Goal: Task Accomplishment & Management: Use online tool/utility

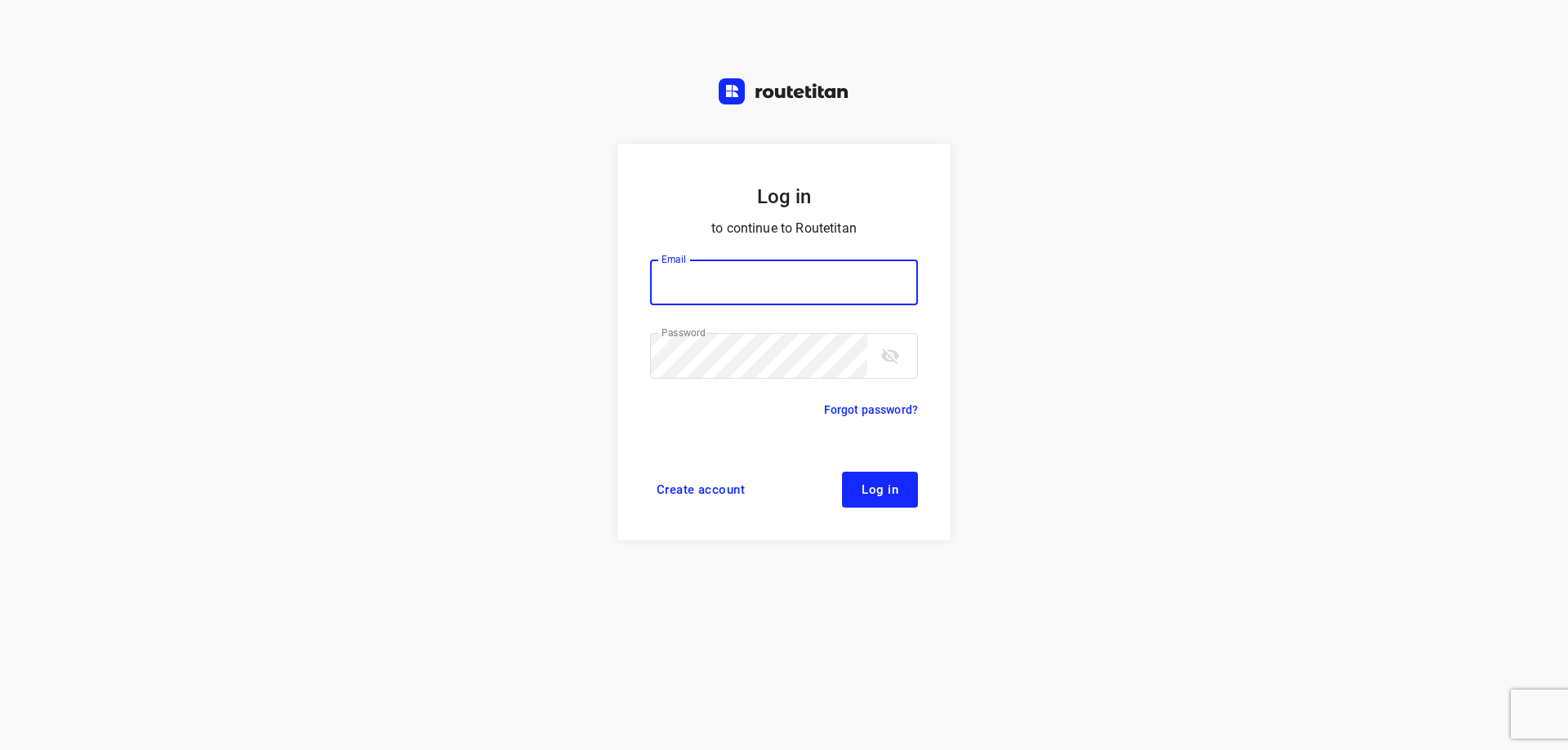
type input "[EMAIL_ADDRESS][DOMAIN_NAME]"
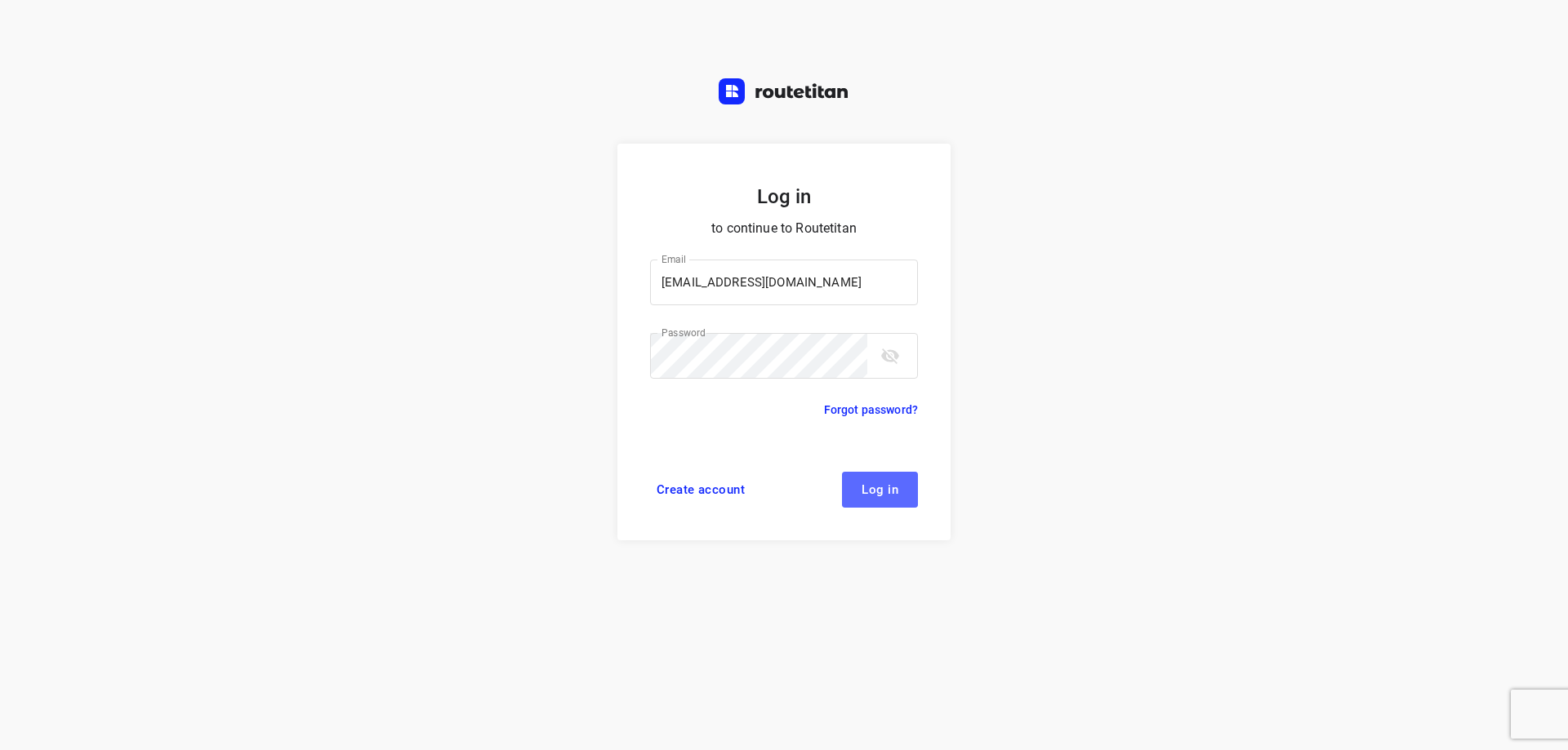
click at [891, 491] on span "Log in" at bounding box center [879, 489] width 36 height 13
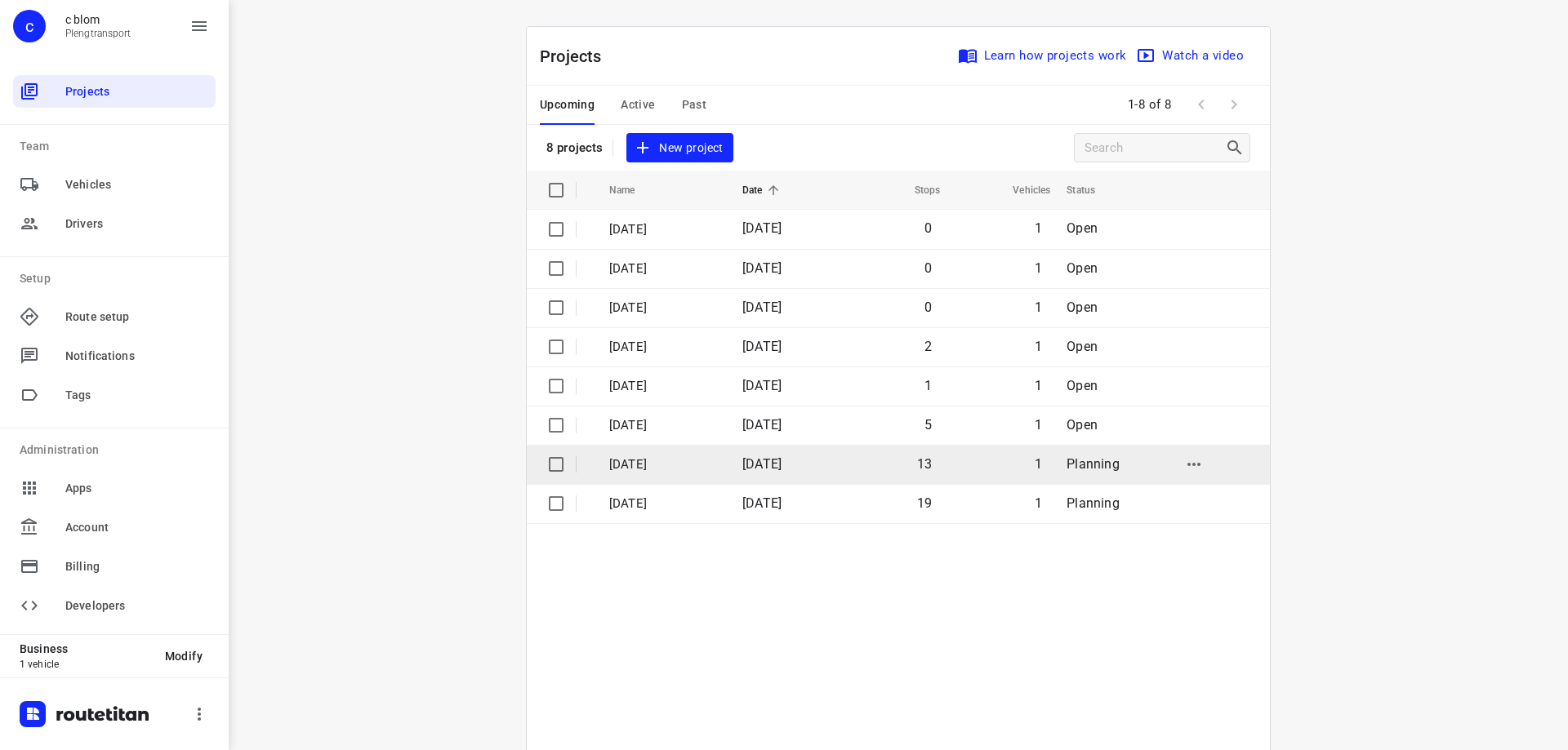
click at [822, 456] on td "[DATE]" at bounding box center [783, 464] width 107 height 39
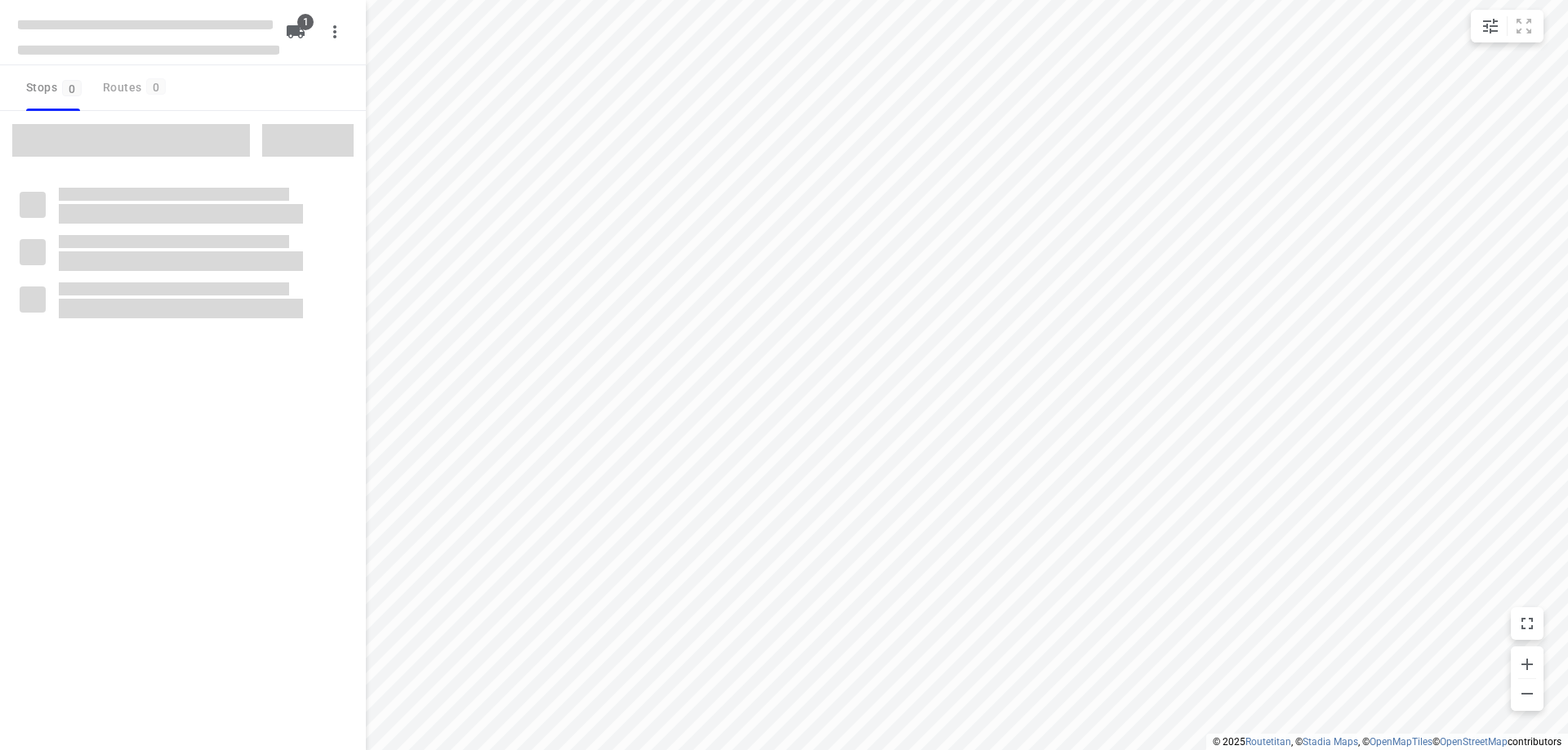
type input "distance"
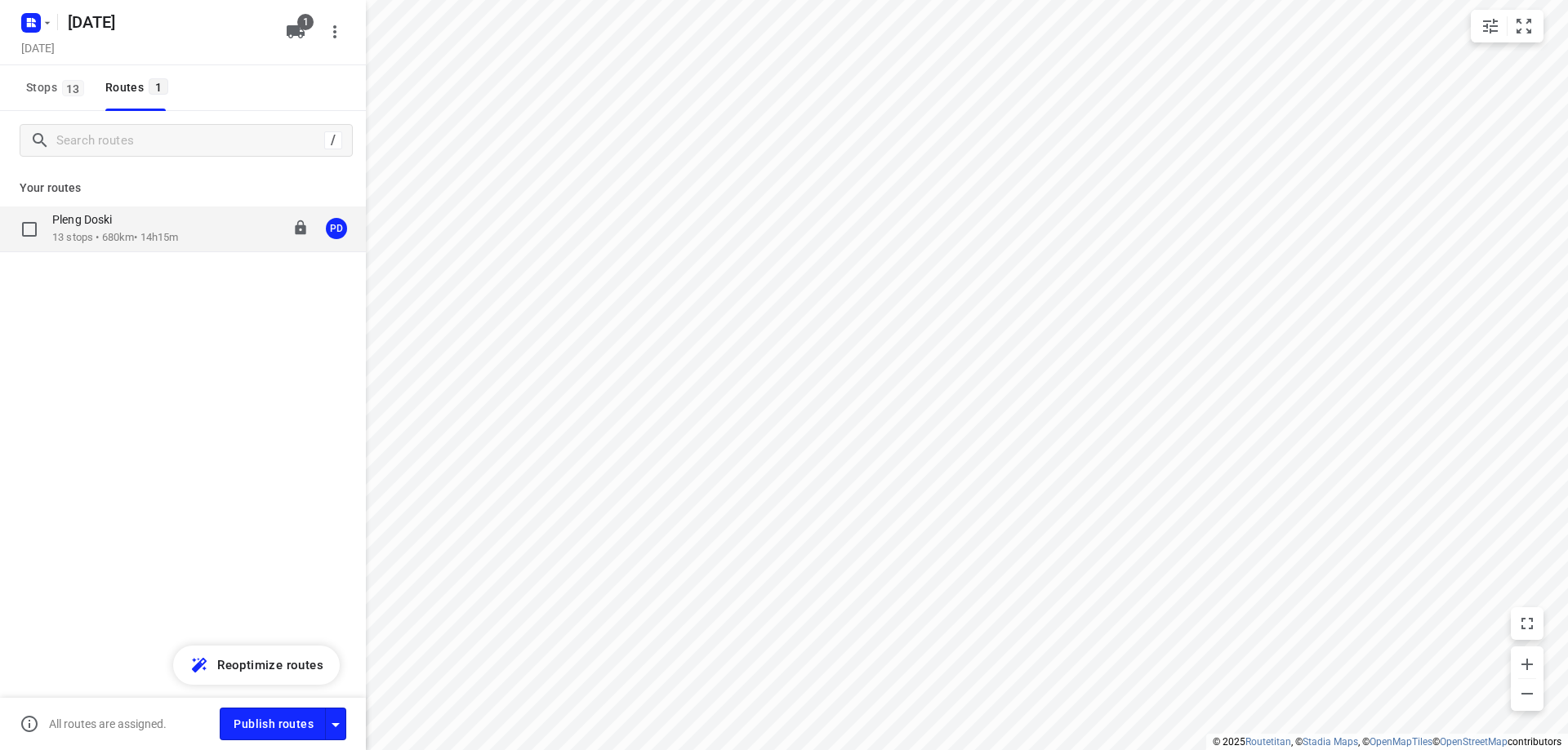
click at [180, 249] on div "Pleng Doski 13 stops • 680km • 14h15m 08:00-22:15 PD" at bounding box center [183, 229] width 366 height 46
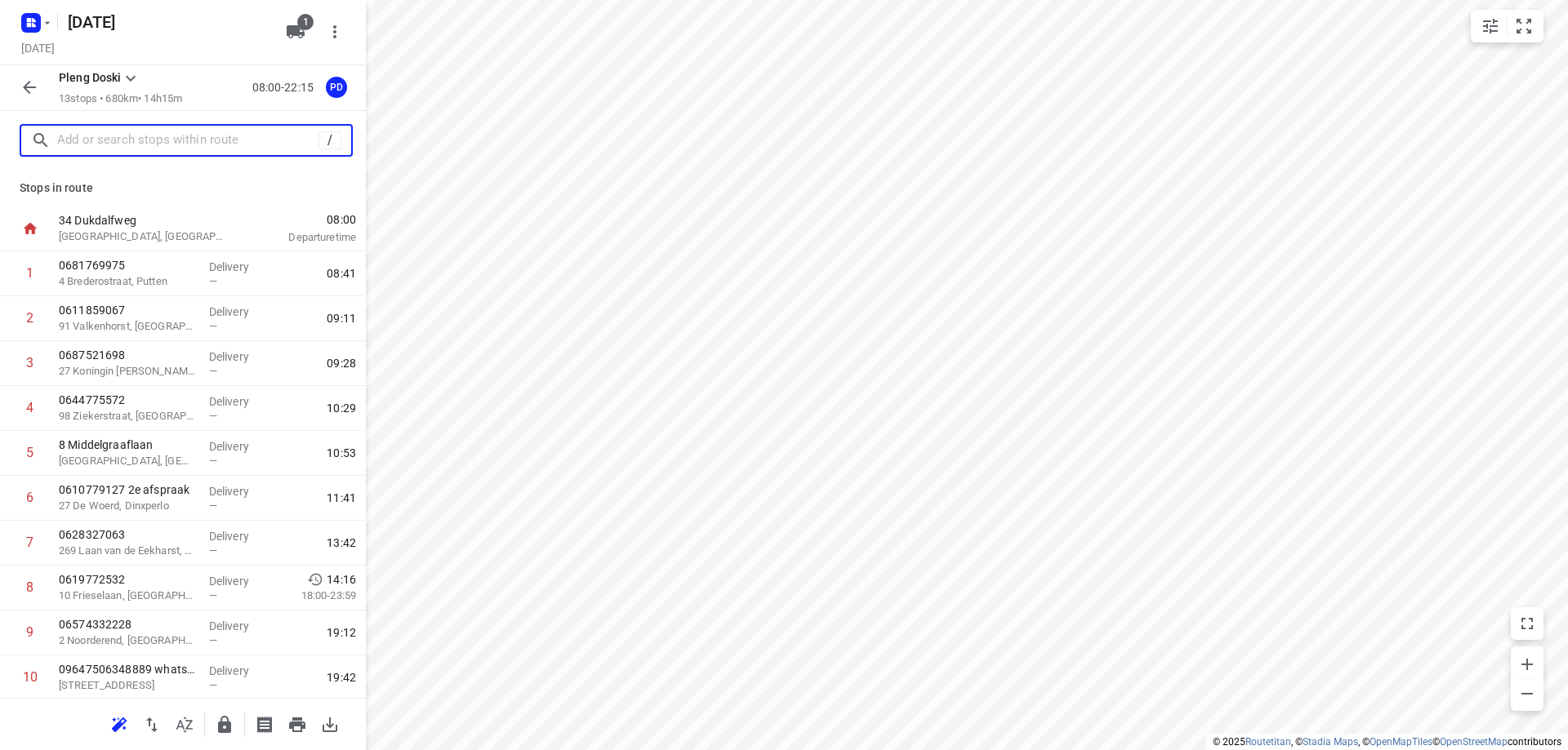
click at [155, 151] on input "text" at bounding box center [188, 140] width 262 height 25
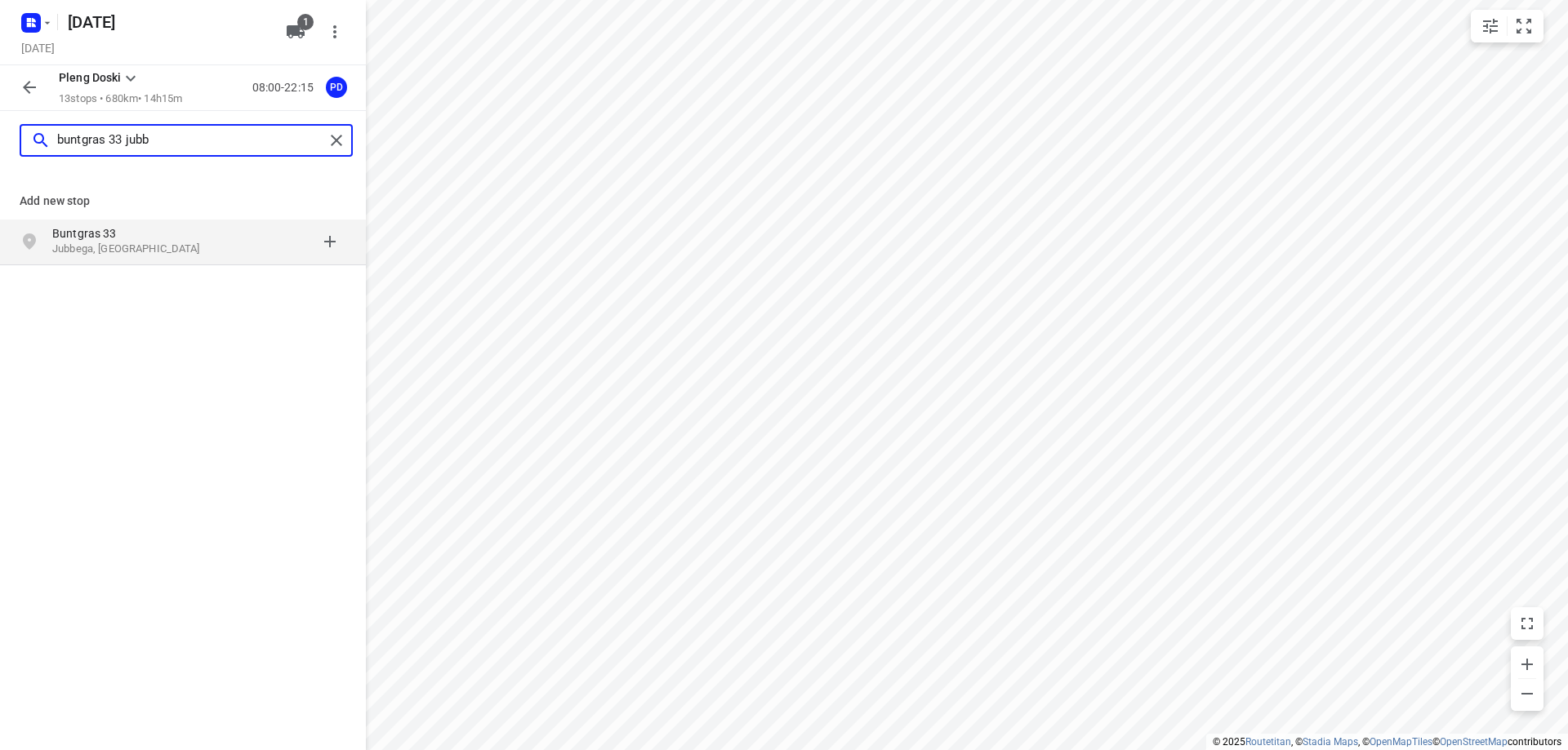
type input "buntgras 33 jubb"
click at [193, 233] on p "Buntgras 33" at bounding box center [127, 233] width 150 height 16
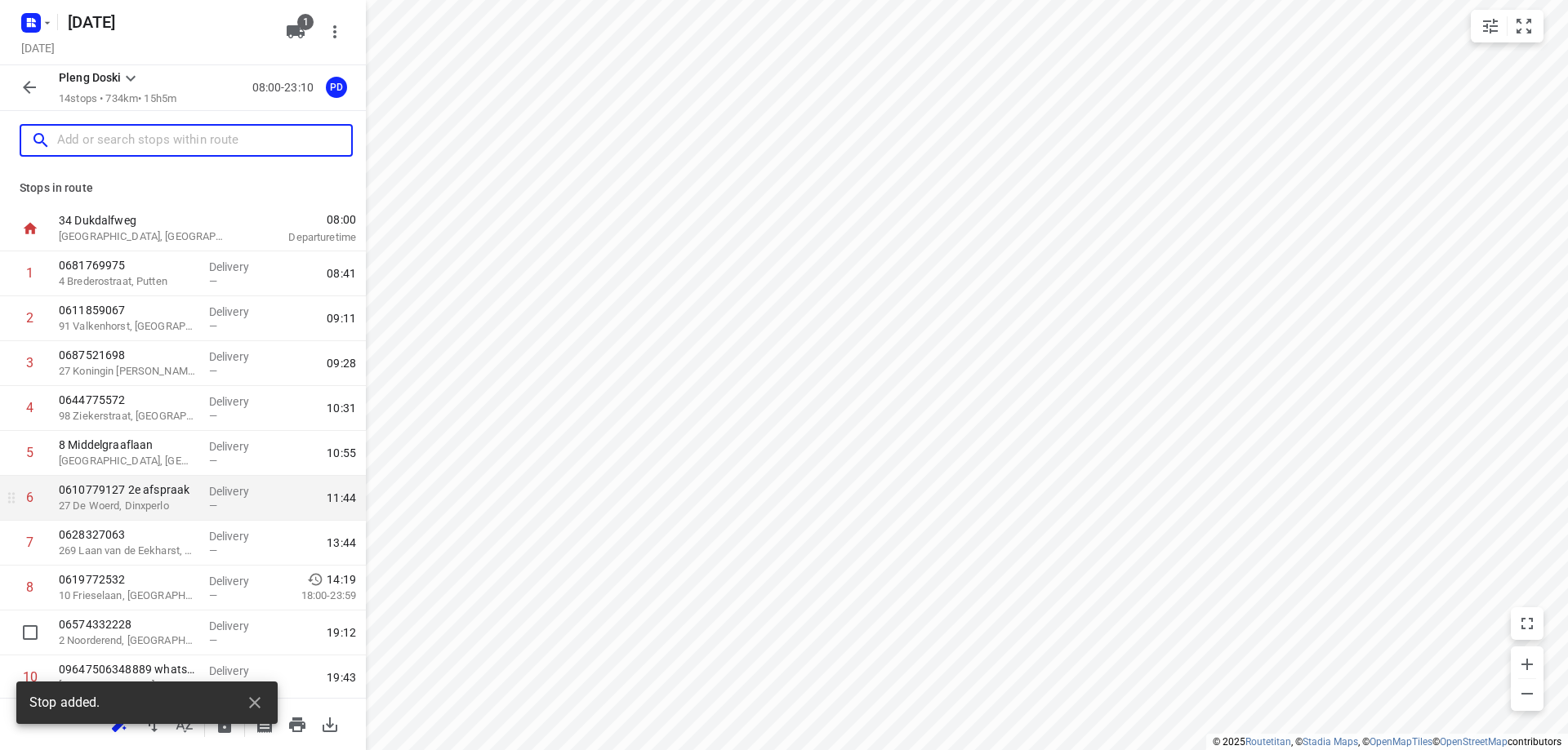
scroll to position [227, 0]
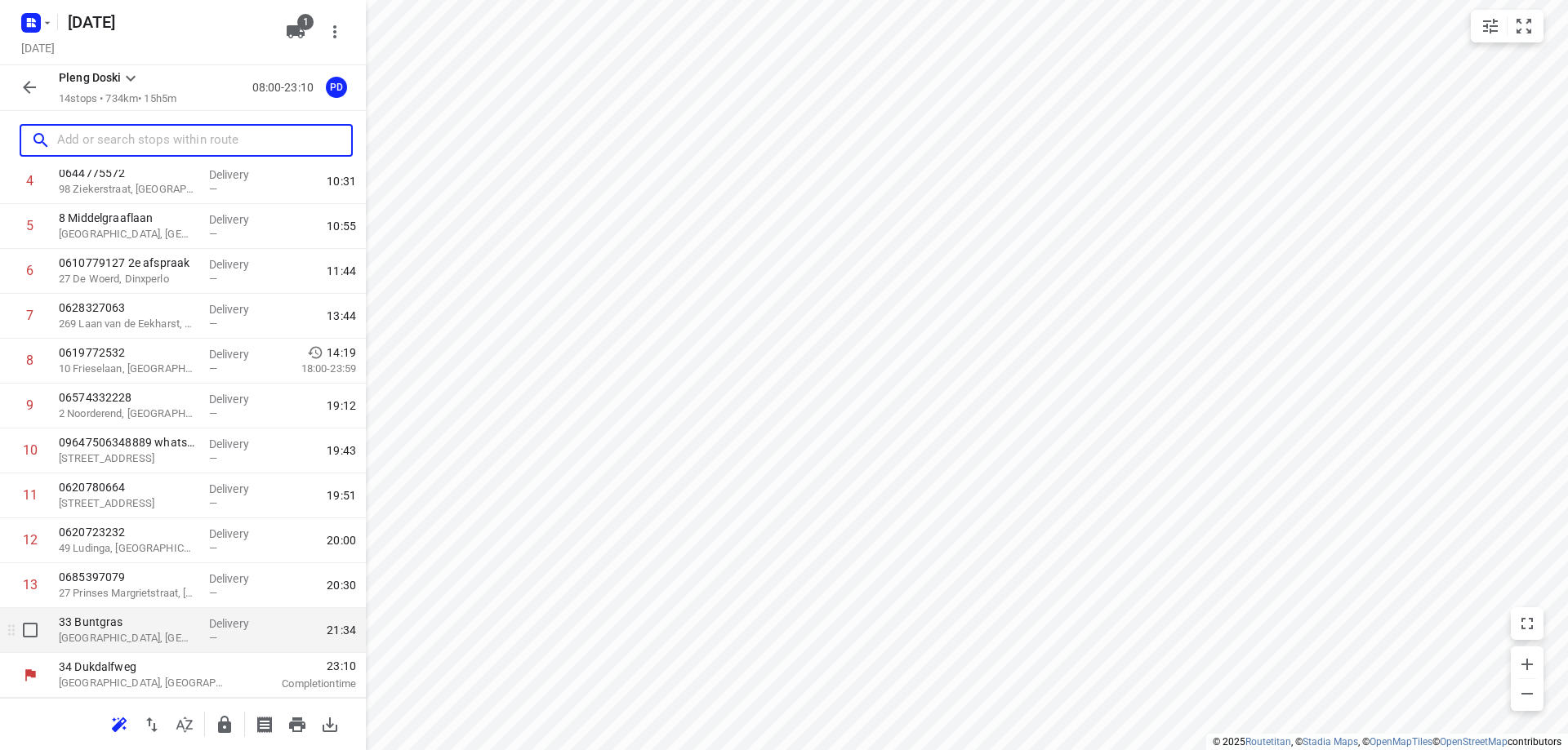
click at [178, 637] on p "[GEOGRAPHIC_DATA], [GEOGRAPHIC_DATA]" at bounding box center [127, 638] width 137 height 16
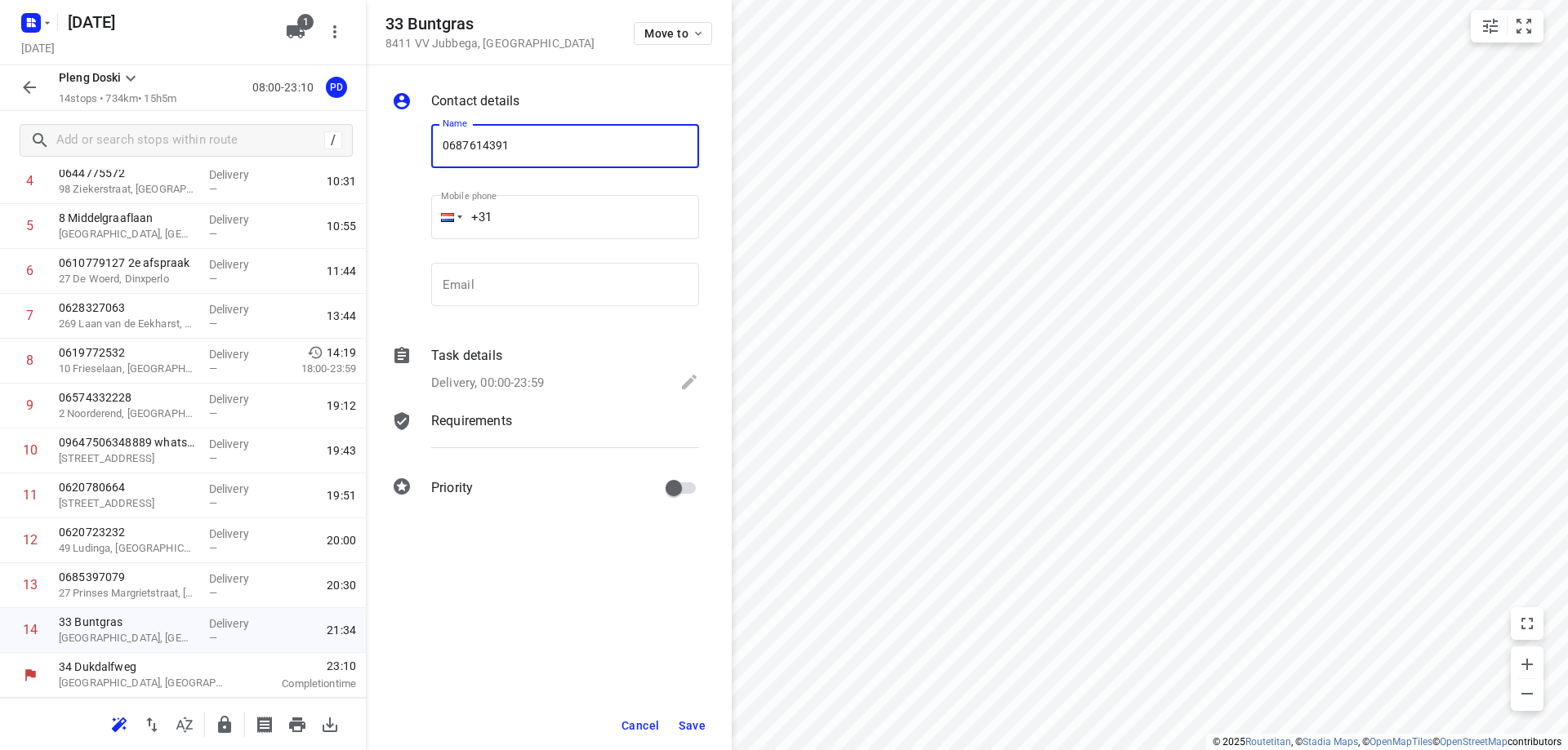
type input "0687614391"
click at [693, 721] on span "Save" at bounding box center [691, 726] width 27 height 13
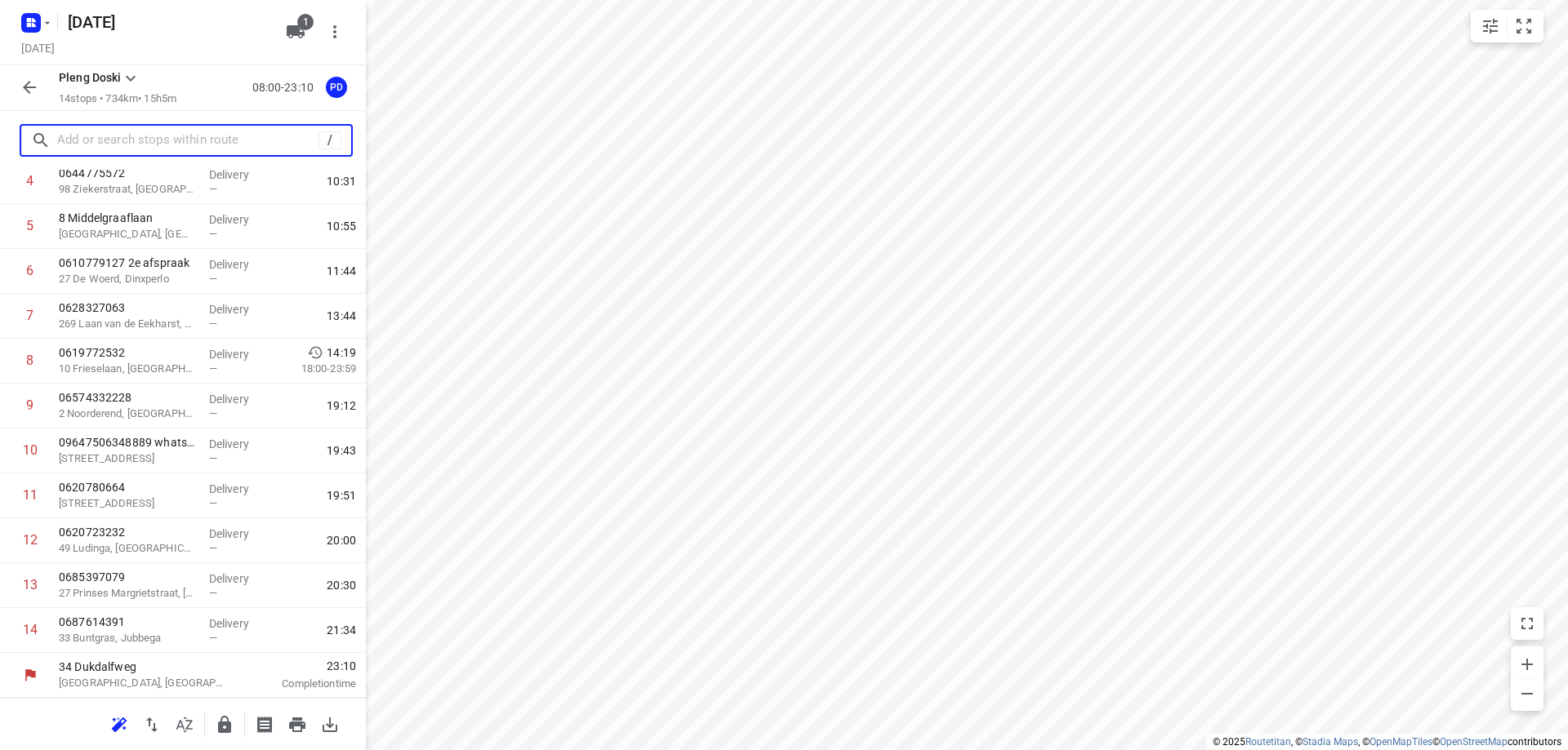
click at [135, 144] on input "text" at bounding box center [188, 140] width 262 height 25
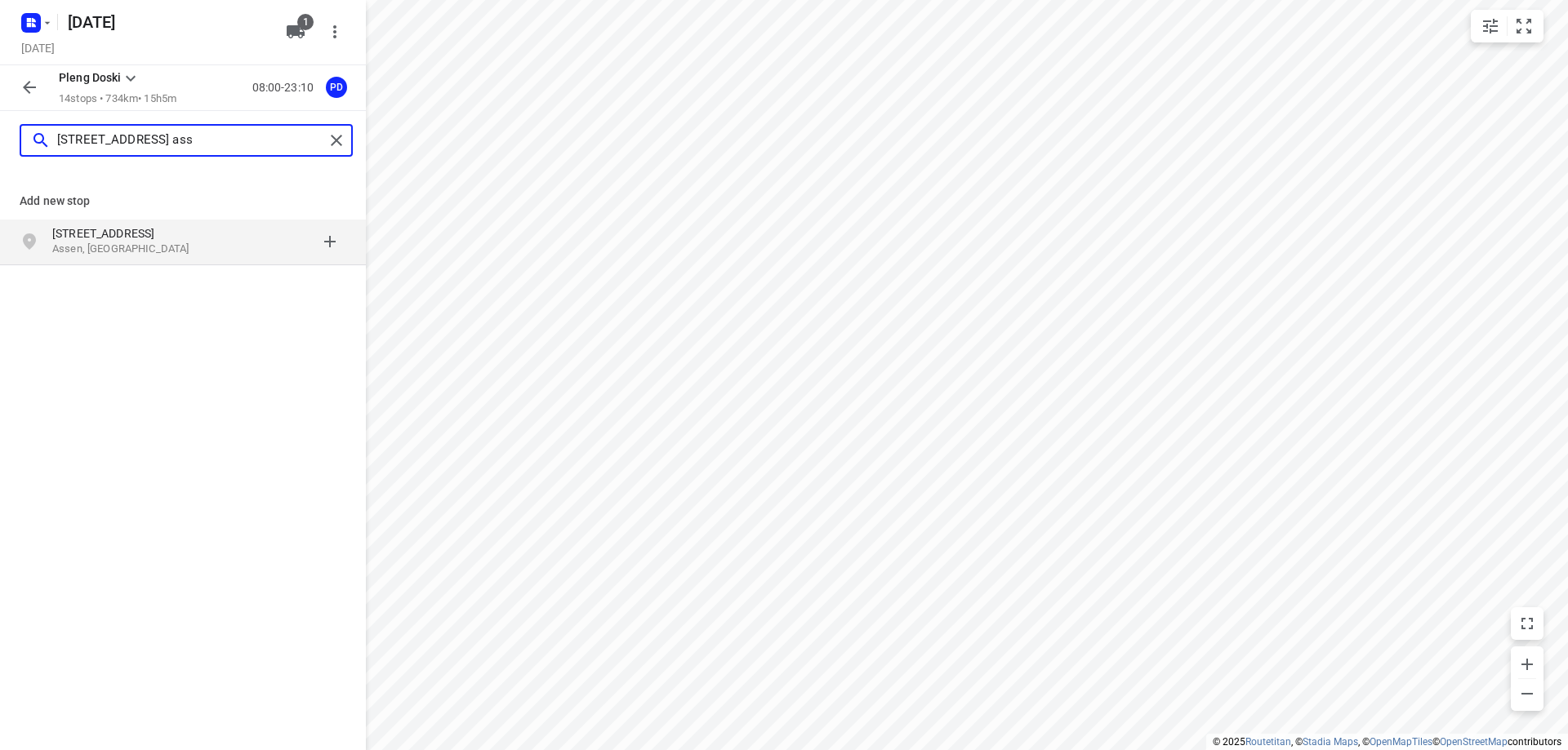
type input "[STREET_ADDRESS] ass"
click at [172, 243] on p "Assen, [GEOGRAPHIC_DATA]" at bounding box center [127, 249] width 150 height 16
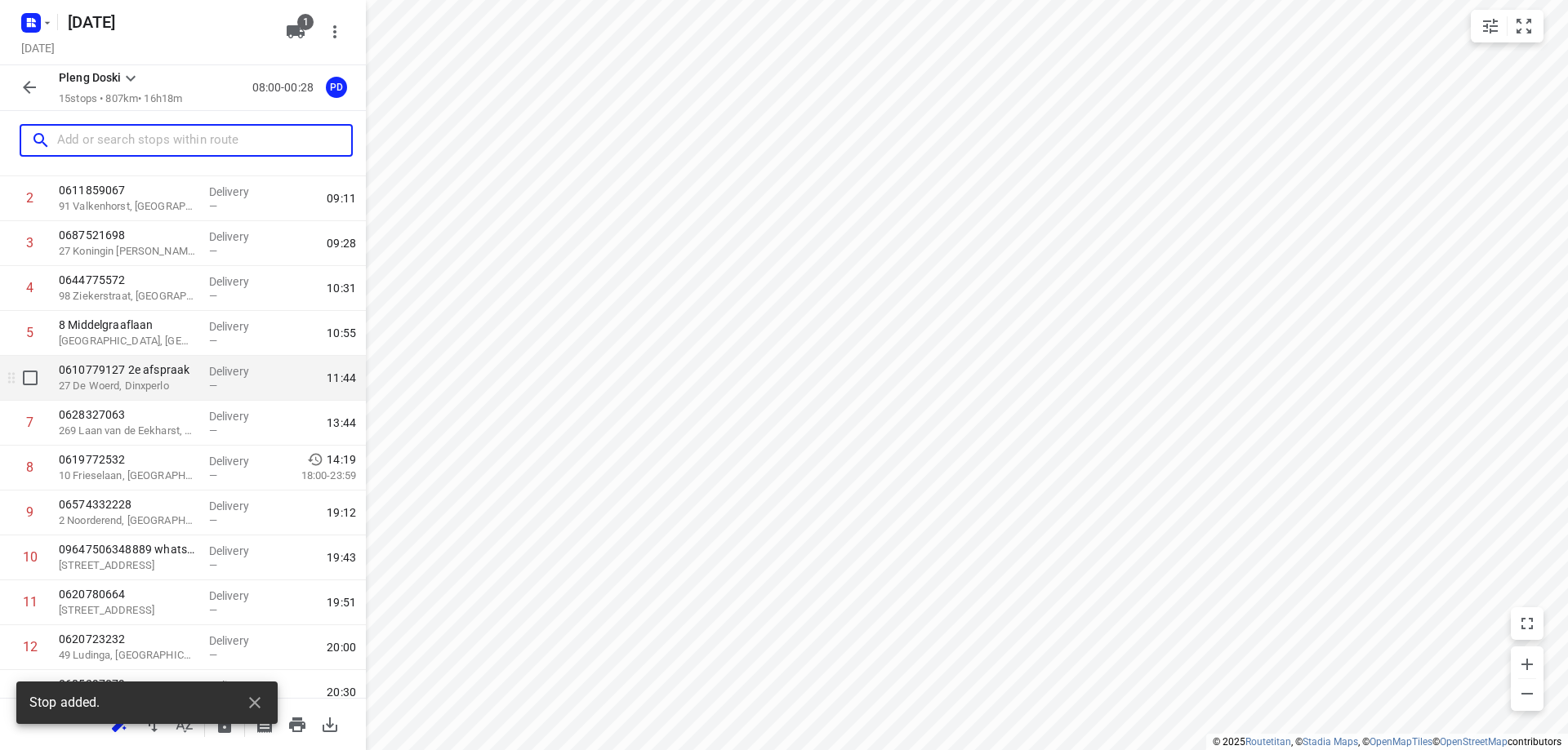
scroll to position [272, 0]
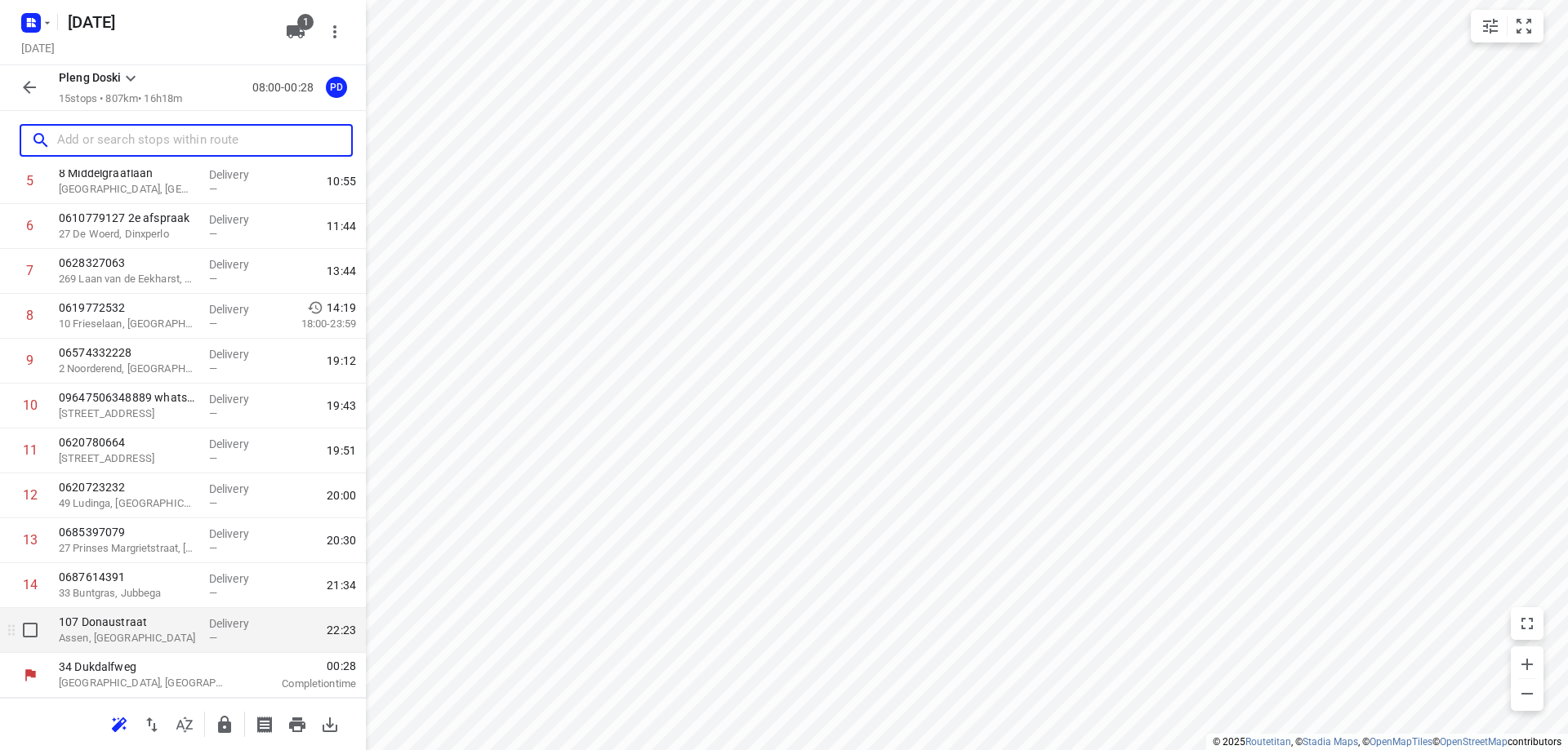
click at [192, 645] on div "[STREET_ADDRESS]" at bounding box center [127, 630] width 150 height 45
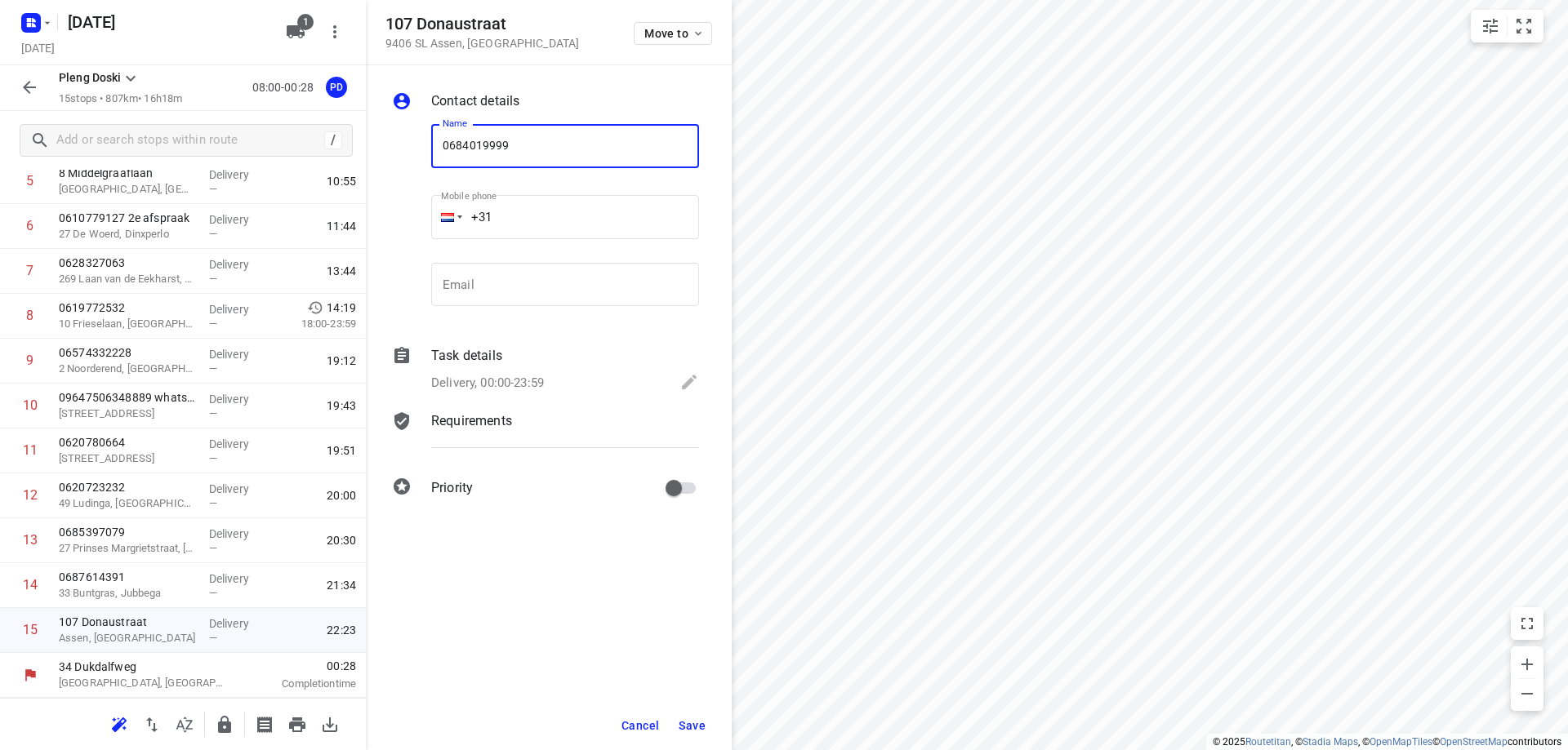
type input "0684019999"
click at [684, 721] on span "Save" at bounding box center [691, 726] width 27 height 13
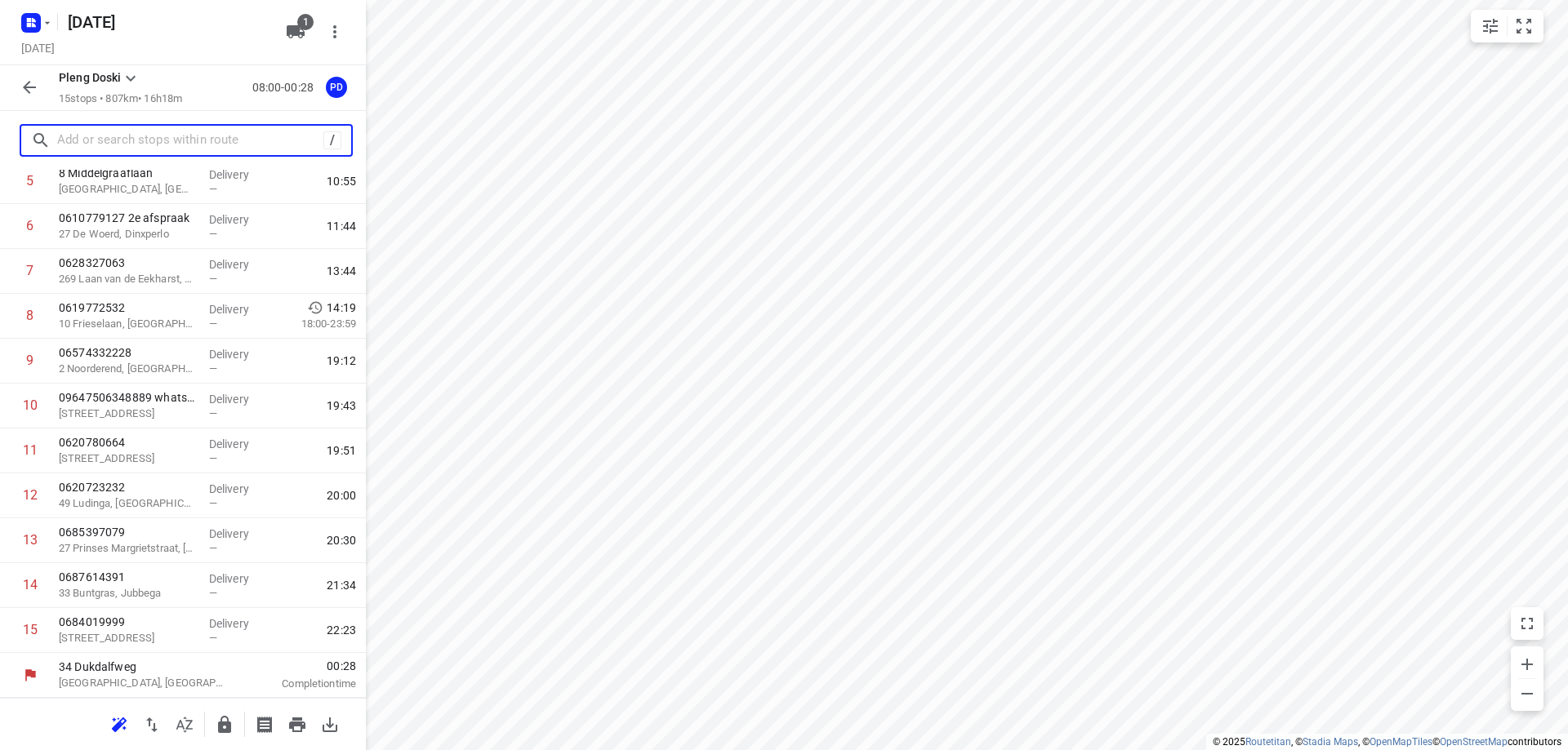
click at [144, 139] on input "text" at bounding box center [190, 140] width 266 height 25
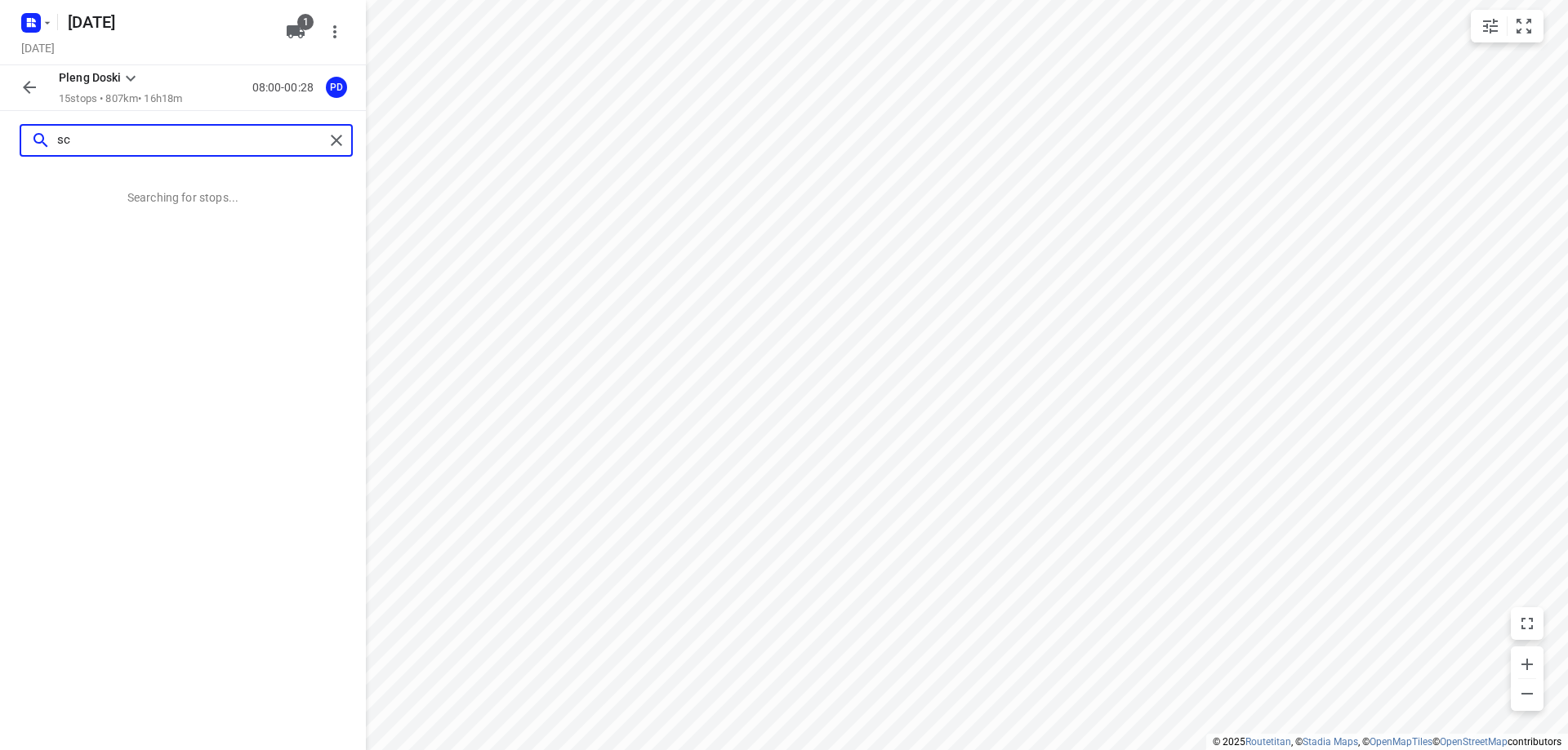
type input "s"
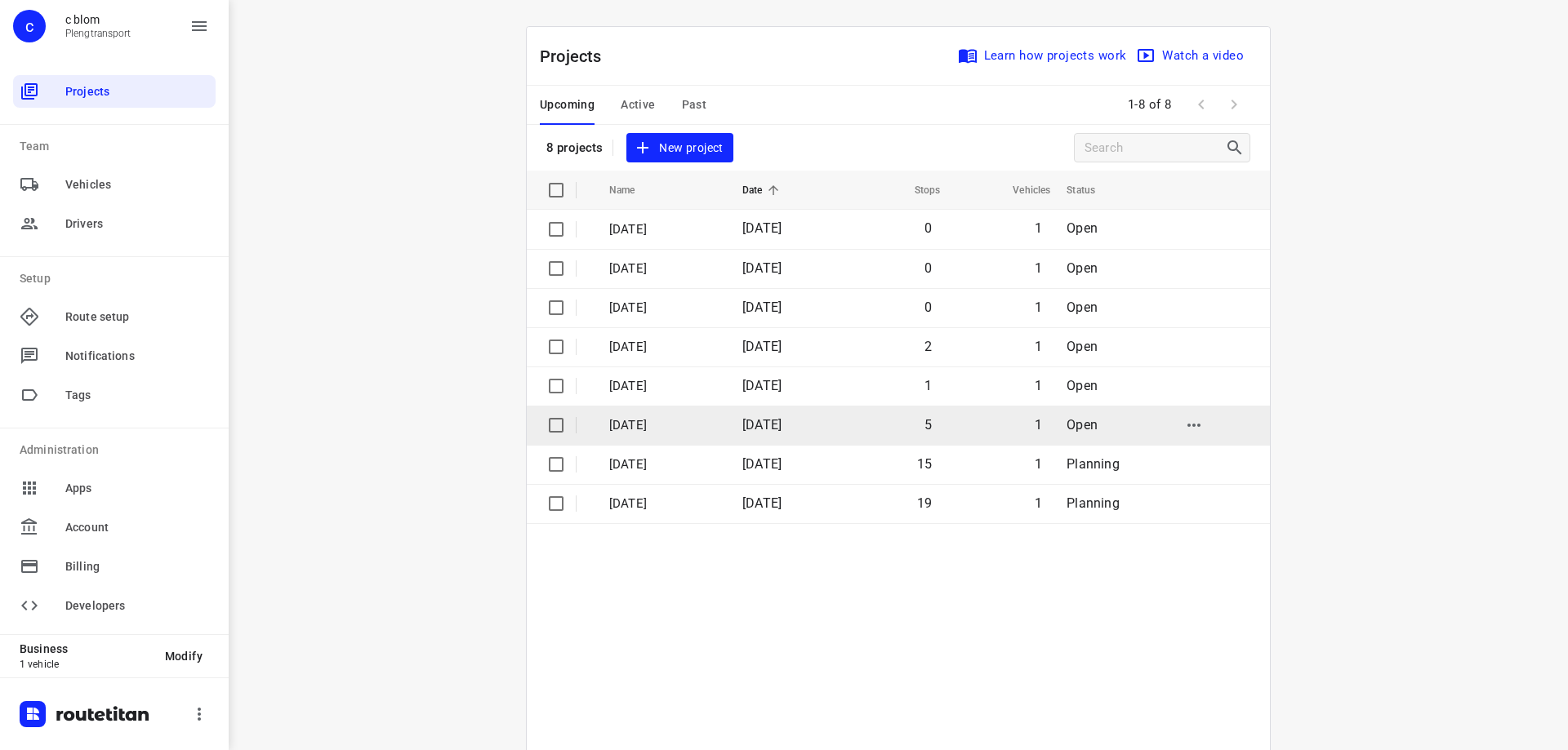
click at [678, 425] on p "[DATE]" at bounding box center [663, 426] width 108 height 19
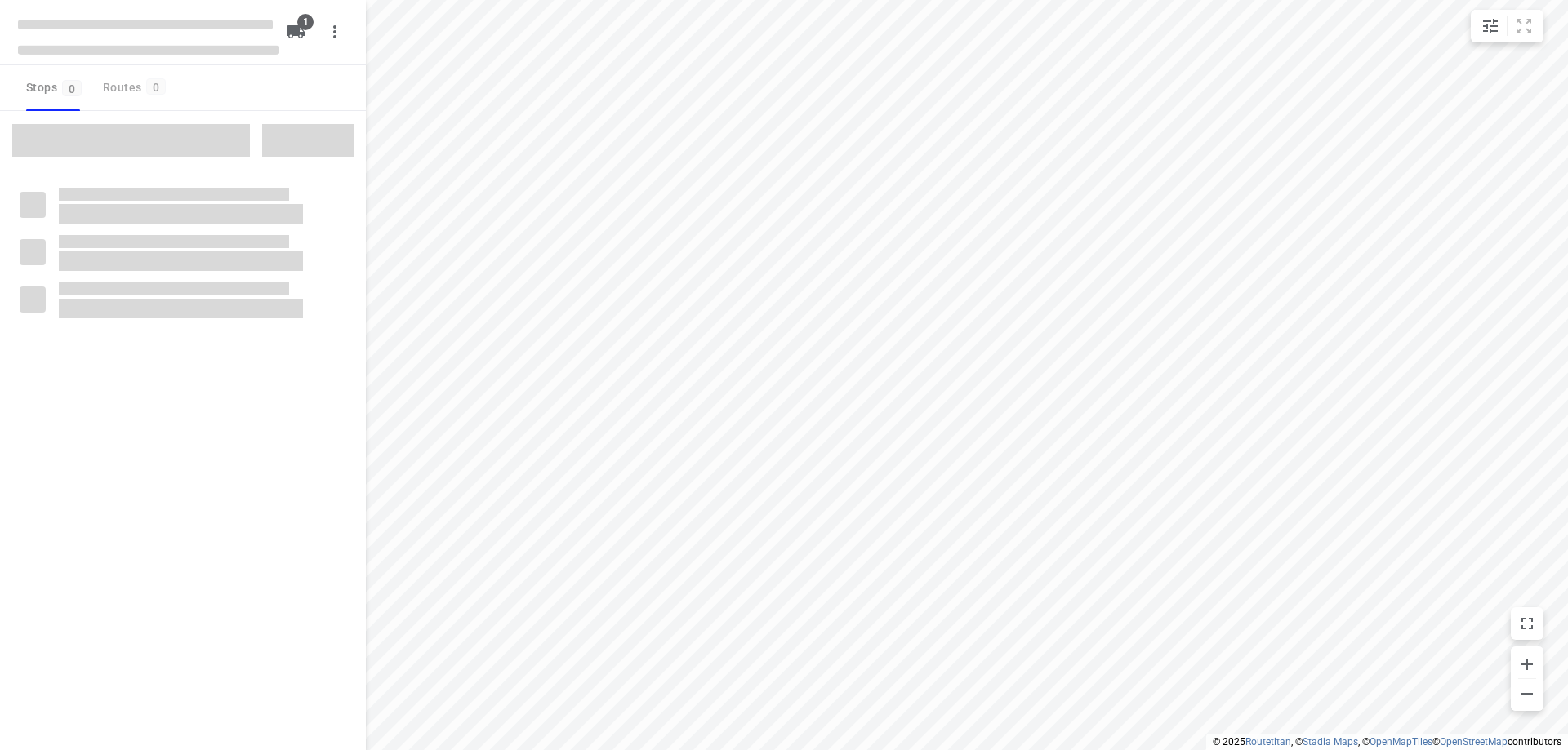
type input "distance"
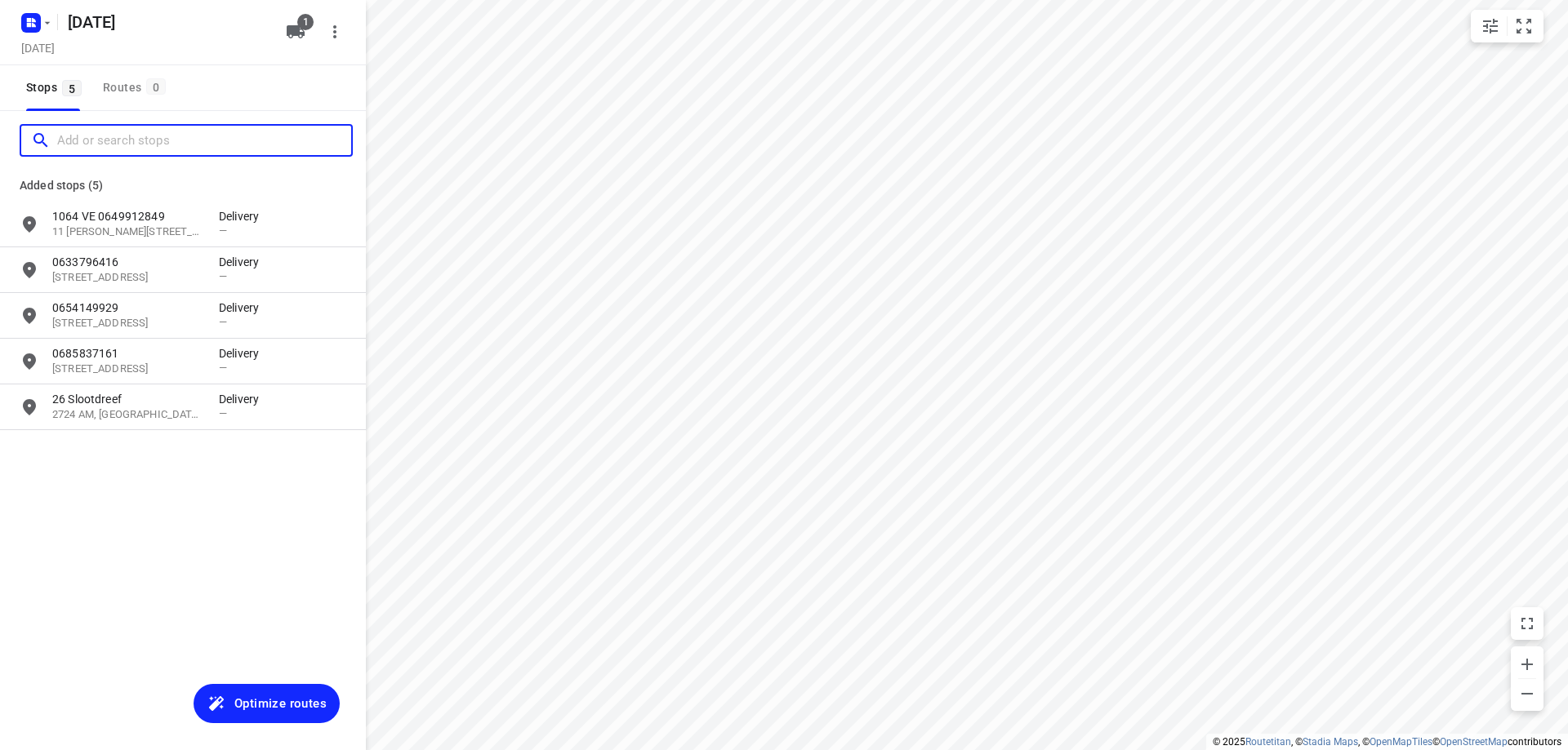
click at [146, 143] on input "Add or search stops" at bounding box center [204, 140] width 294 height 25
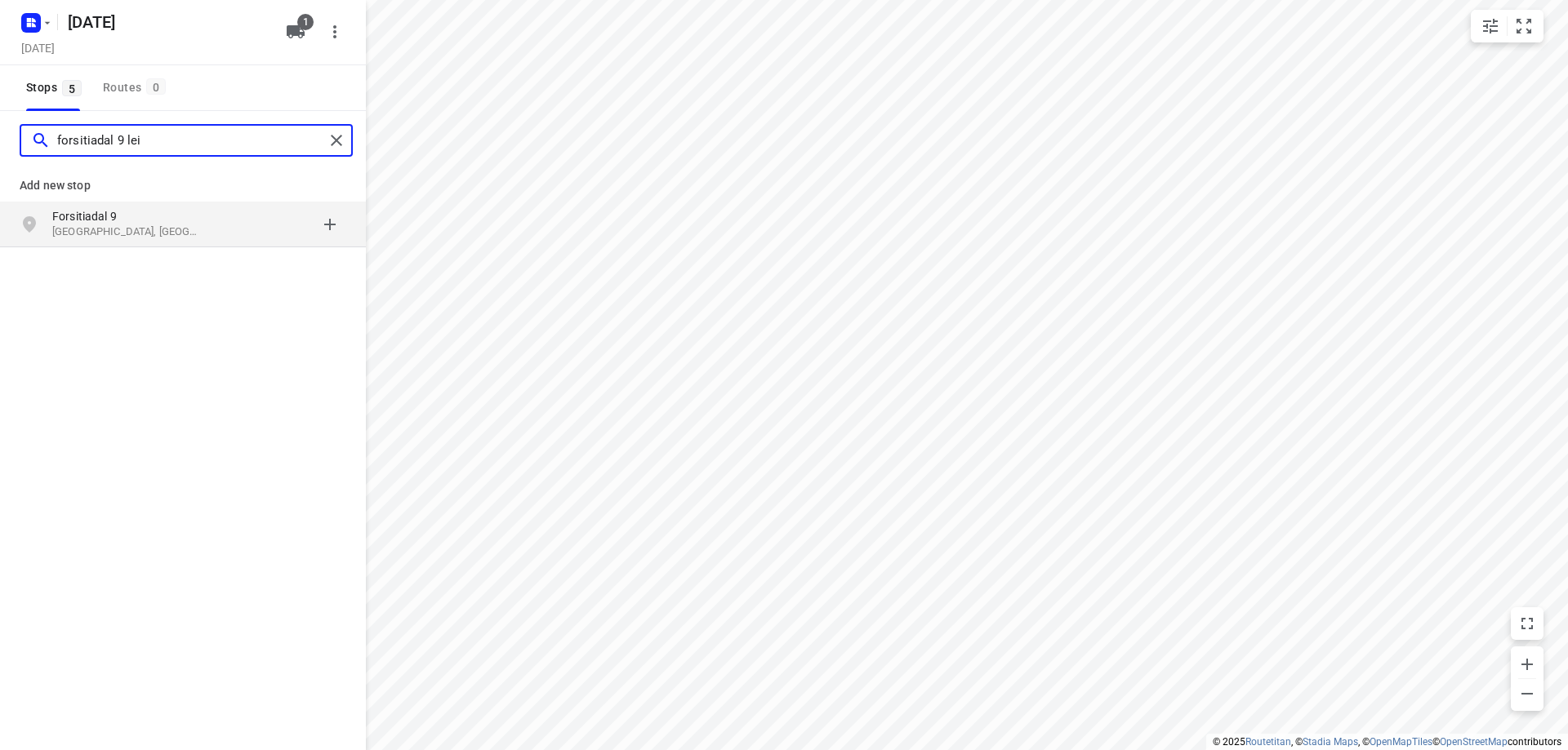
type input "forsitiadal 9 lei"
click at [197, 219] on p "Forsitiadal 9" at bounding box center [127, 216] width 150 height 16
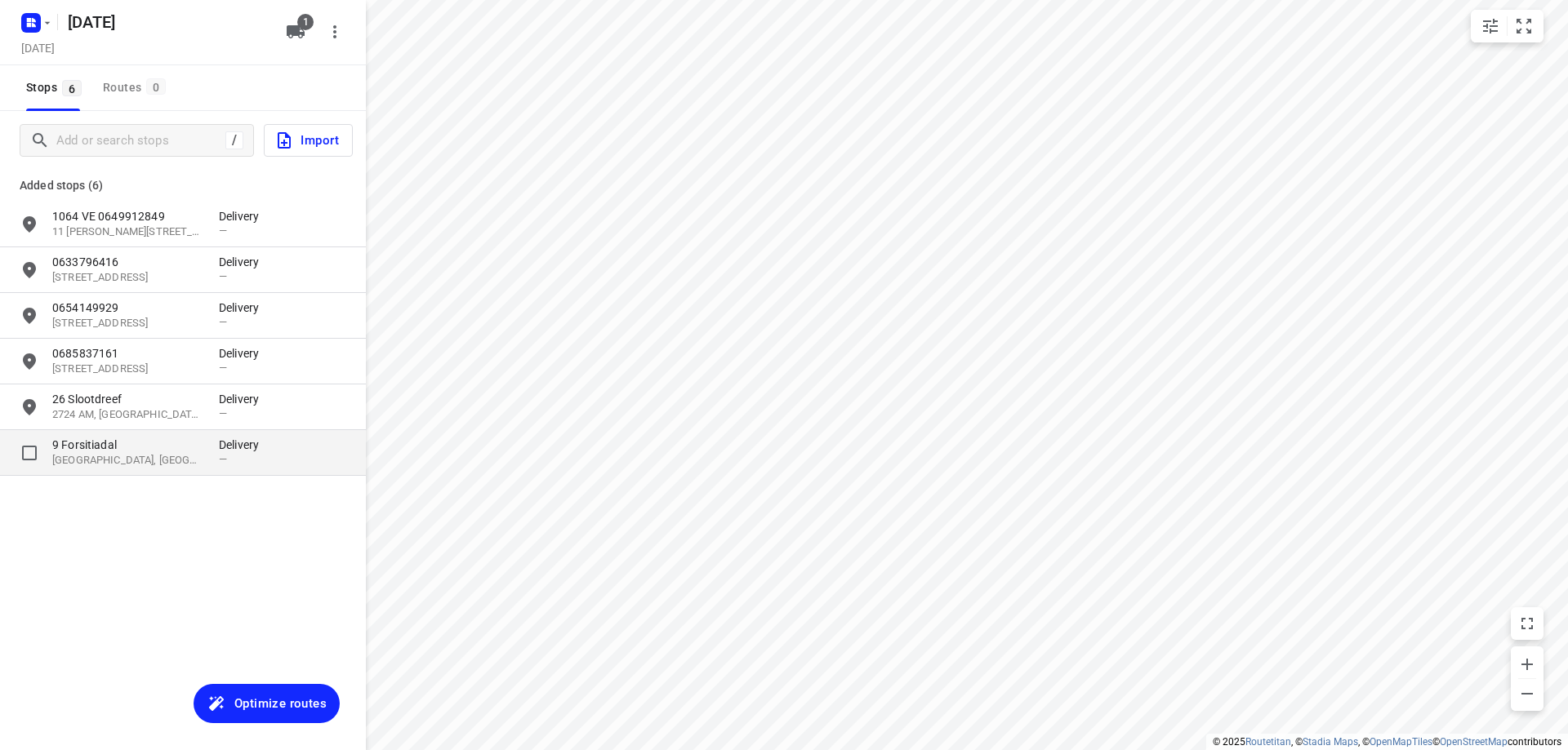
click at [210, 449] on p "9 Forsitiadal" at bounding box center [135, 445] width 166 height 16
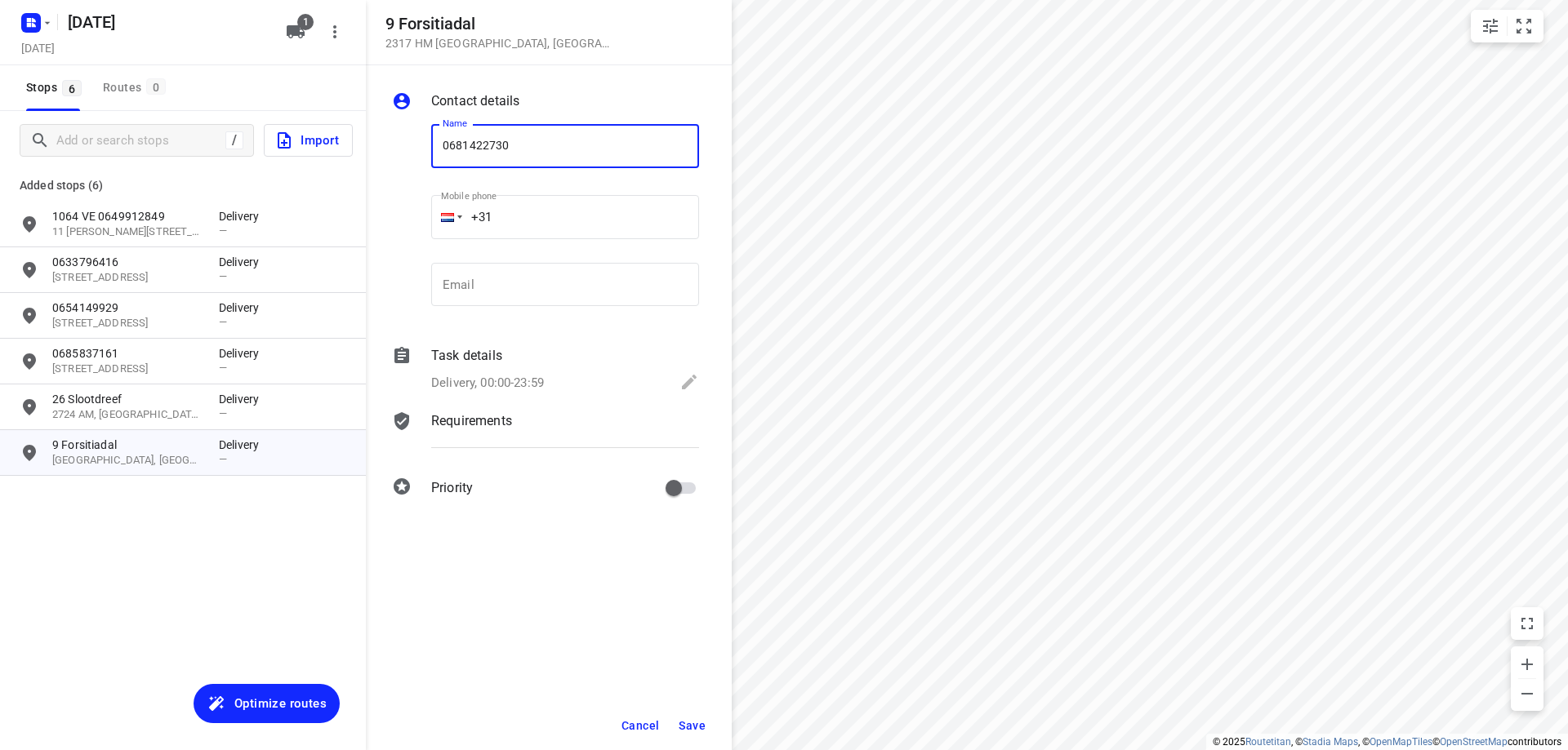
type input "0681422730"
click at [688, 721] on span "Save" at bounding box center [691, 726] width 27 height 13
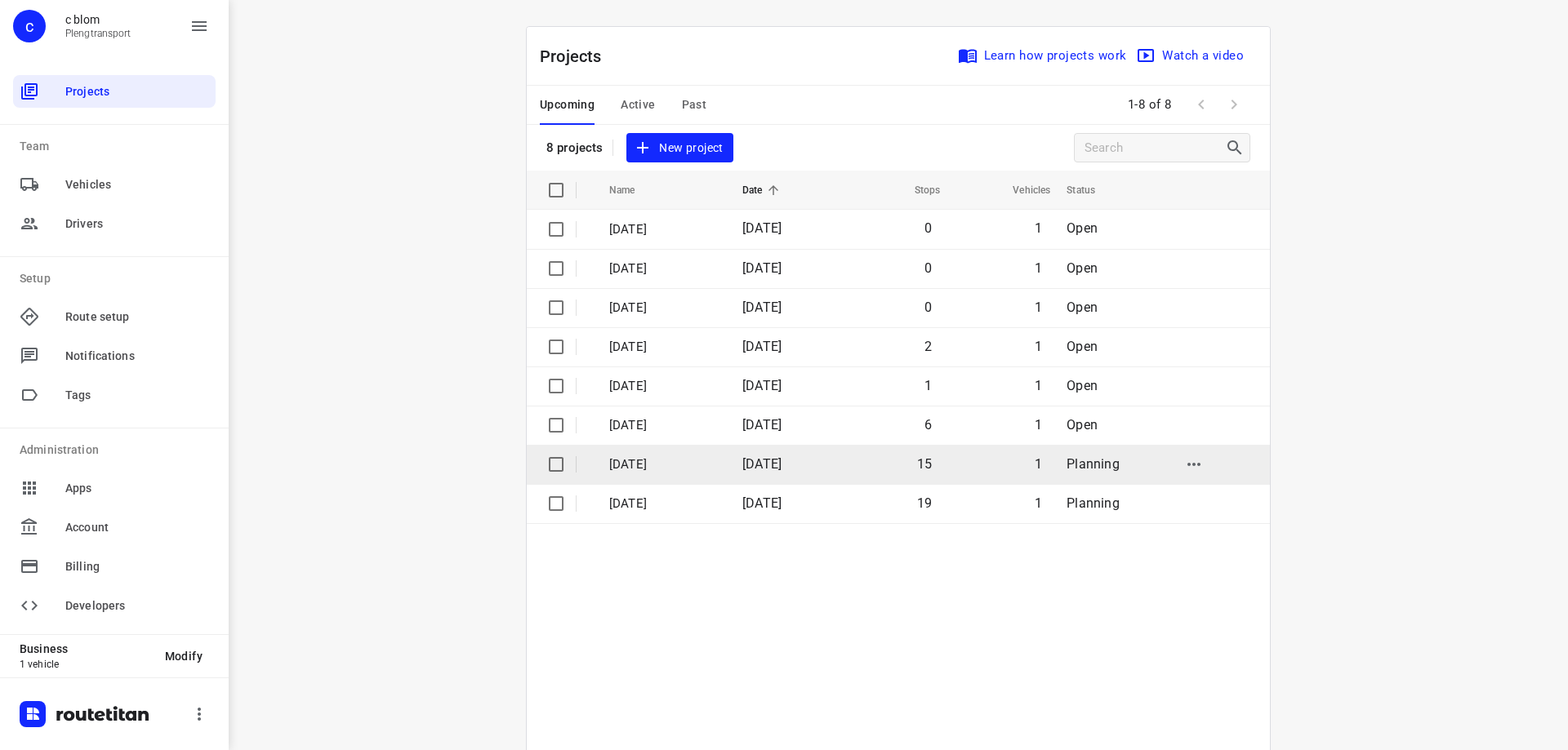
click at [921, 457] on td "15" at bounding box center [890, 464] width 107 height 39
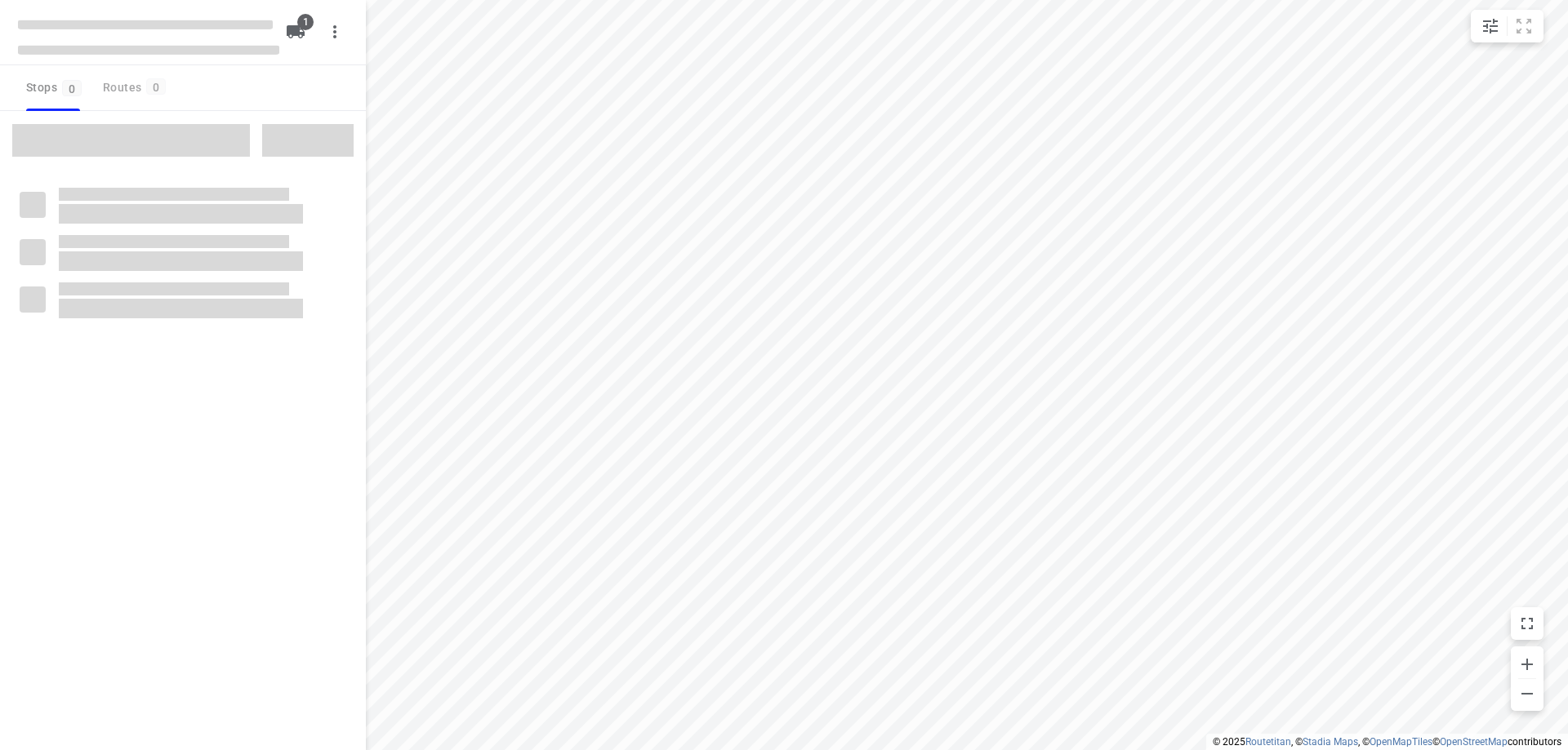
type input "distance"
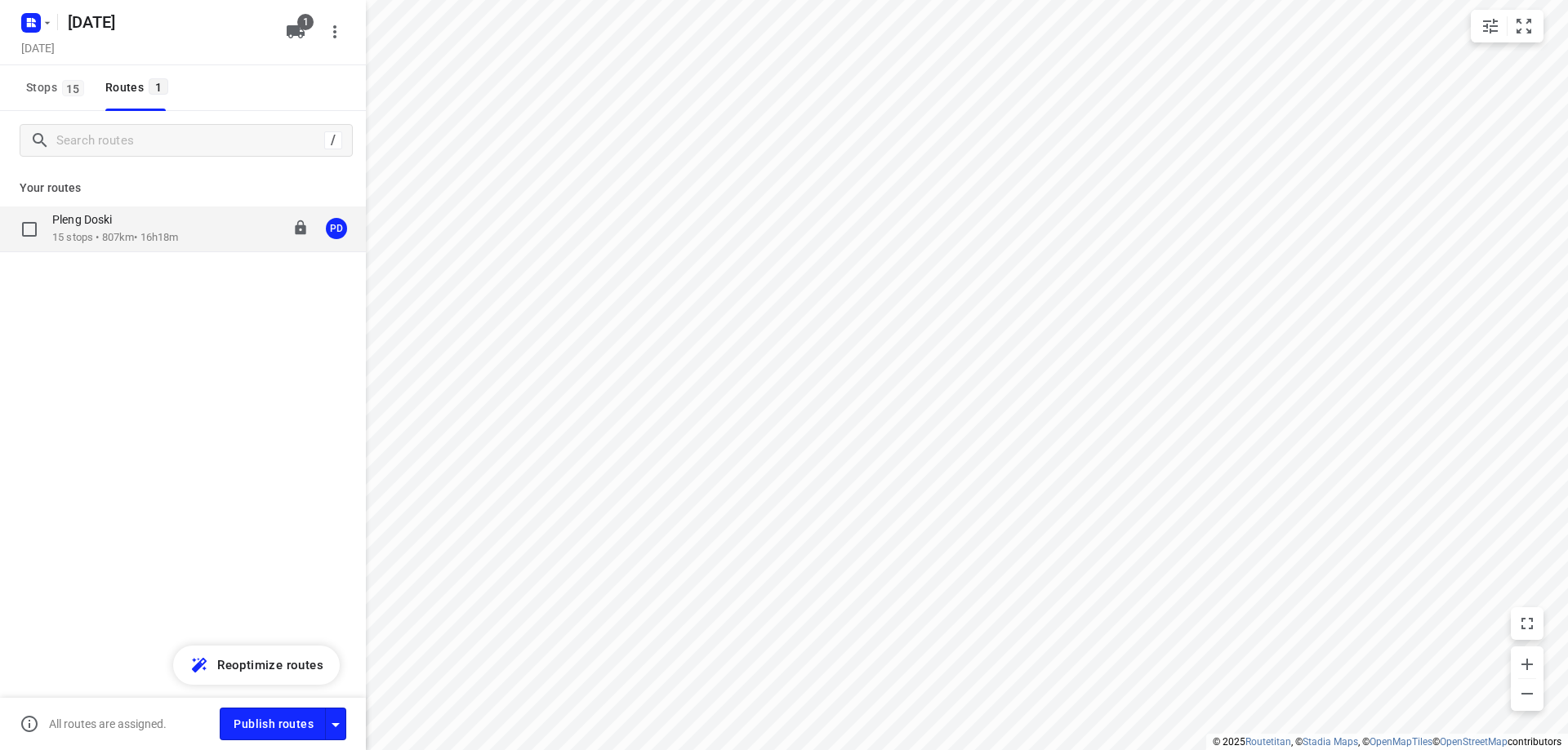
click at [139, 242] on p "15 stops • 807km • 16h18m" at bounding box center [115, 237] width 126 height 16
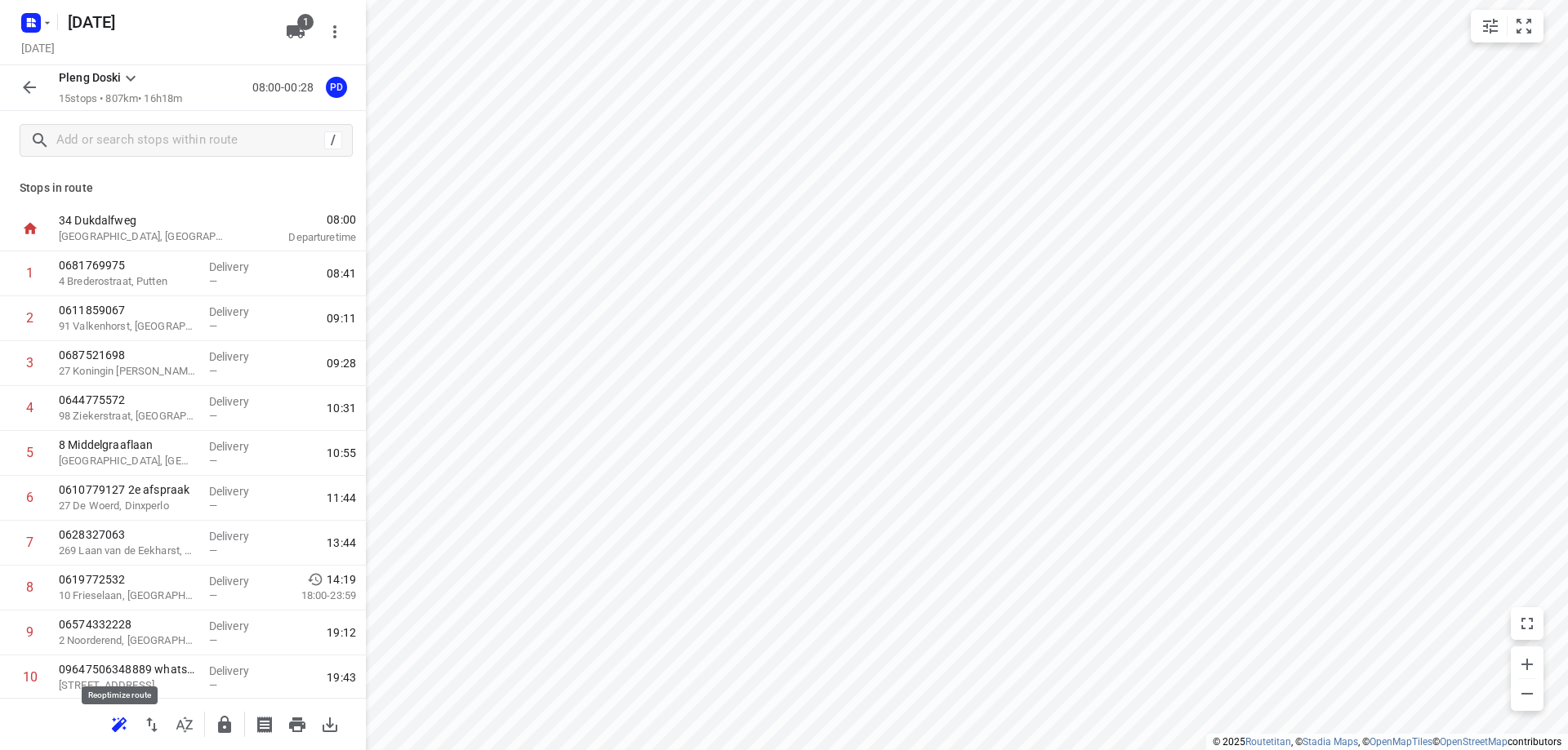
click at [114, 727] on icon "button" at bounding box center [117, 727] width 10 height 10
click at [294, 727] on icon "button" at bounding box center [296, 725] width 16 height 15
